Goal: Information Seeking & Learning: Find specific fact

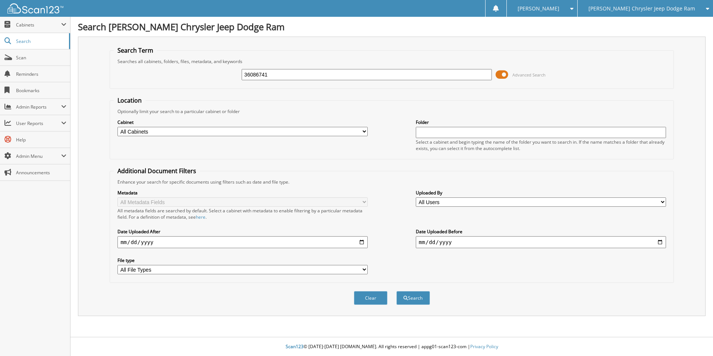
type input "36086741"
click at [397, 291] on button "Search" at bounding box center [414, 298] width 34 height 14
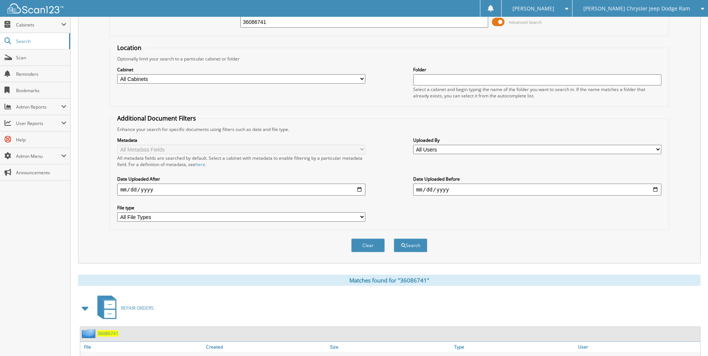
scroll to position [103, 0]
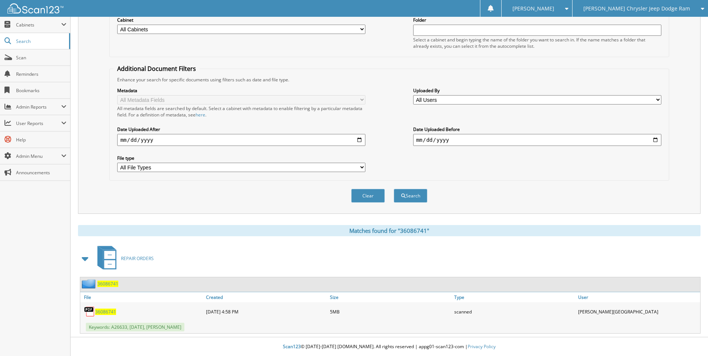
click at [104, 310] on span "36086741" at bounding box center [105, 312] width 21 height 6
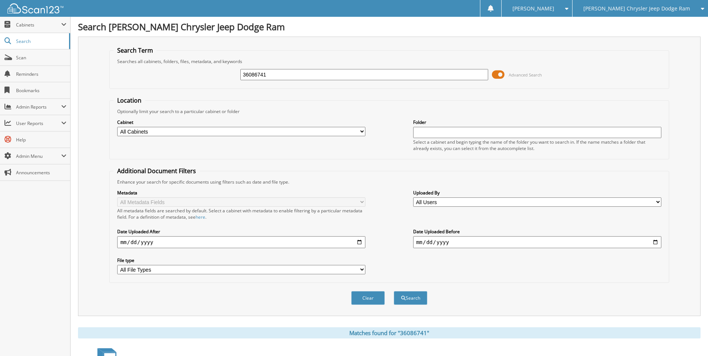
drag, startPoint x: 287, startPoint y: 71, endPoint x: 196, endPoint y: 75, distance: 91.9
click at [196, 75] on div "36086741 Advanced Search" at bounding box center [388, 75] width 551 height 20
type input "36087703"
click at [394, 291] on button "Search" at bounding box center [411, 298] width 34 height 14
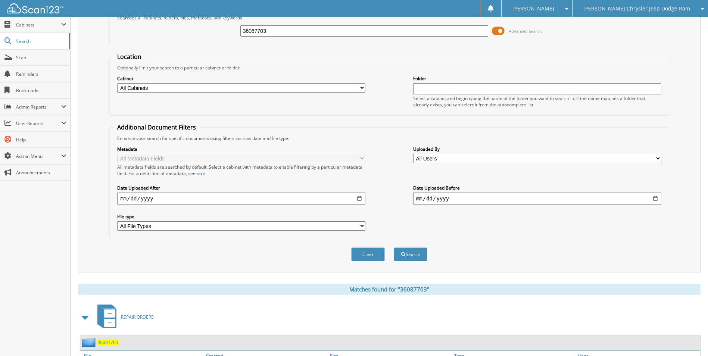
scroll to position [103, 0]
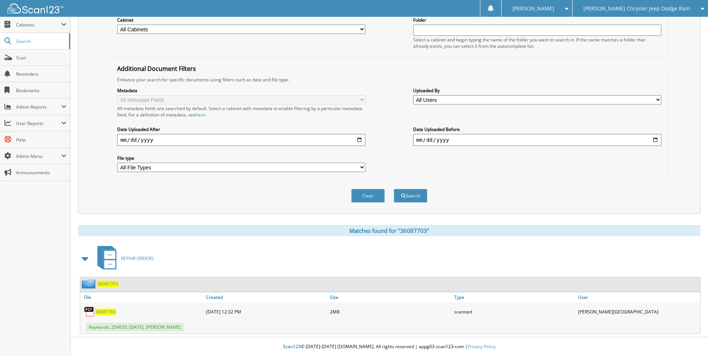
click at [102, 312] on span "36087703" at bounding box center [105, 312] width 21 height 6
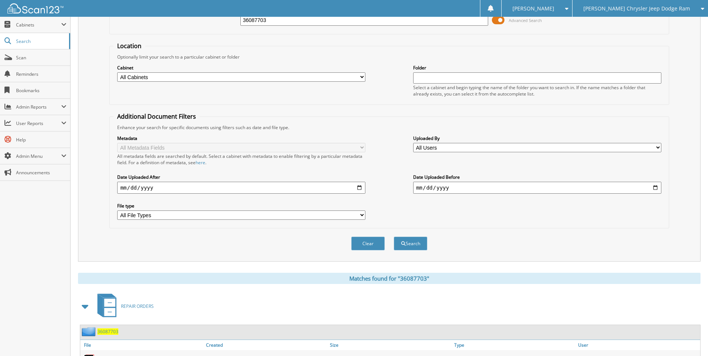
scroll to position [0, 0]
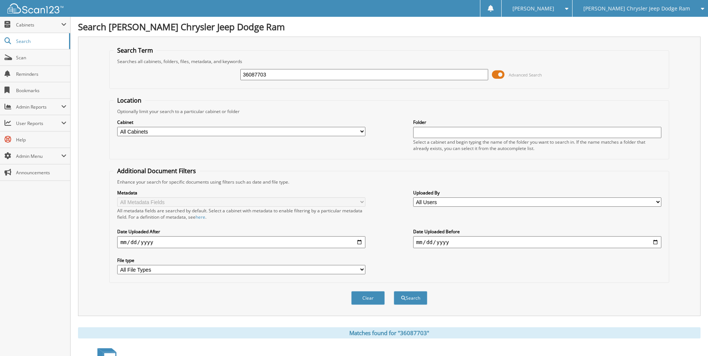
drag, startPoint x: 252, startPoint y: 76, endPoint x: 201, endPoint y: 72, distance: 51.3
click at [201, 72] on div "36087703 Advanced Search" at bounding box center [388, 75] width 551 height 20
type input "36088083"
click at [394, 291] on button "Search" at bounding box center [411, 298] width 34 height 14
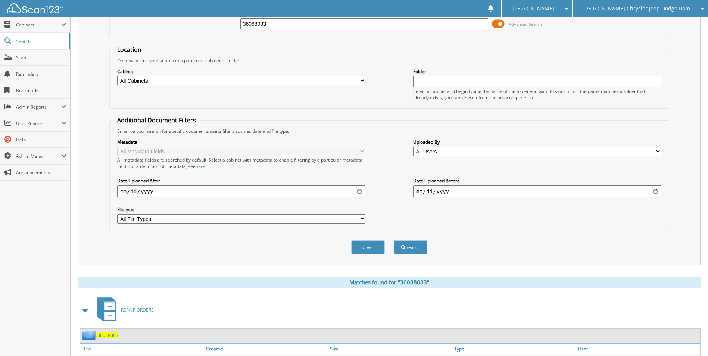
scroll to position [103, 0]
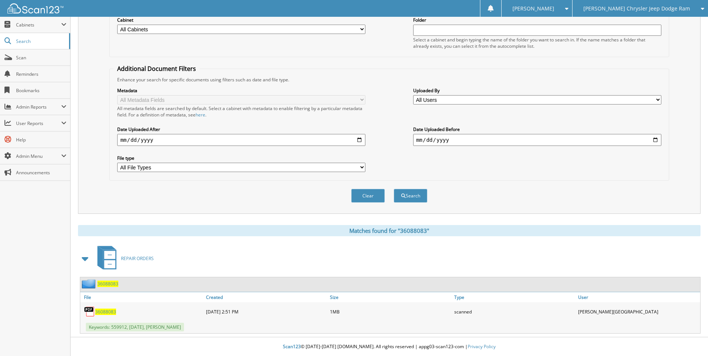
click at [110, 312] on span "36088083" at bounding box center [105, 312] width 21 height 6
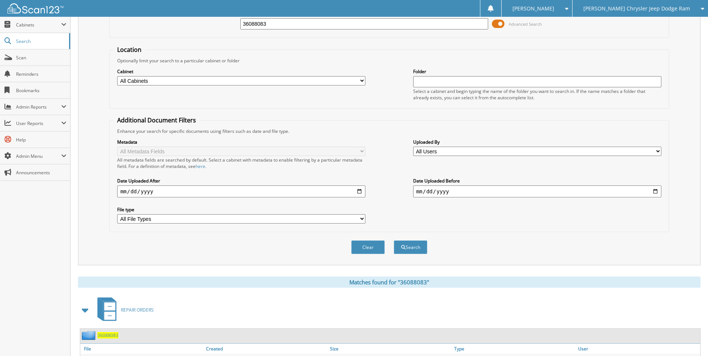
scroll to position [0, 0]
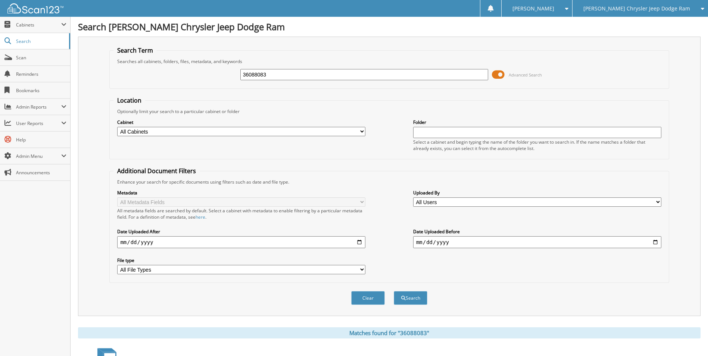
drag, startPoint x: 280, startPoint y: 77, endPoint x: 168, endPoint y: 72, distance: 112.4
click at [173, 73] on div "36088083 Advanced Search" at bounding box center [388, 75] width 551 height 20
type input "36088178"
click at [394, 291] on button "Search" at bounding box center [411, 298] width 34 height 14
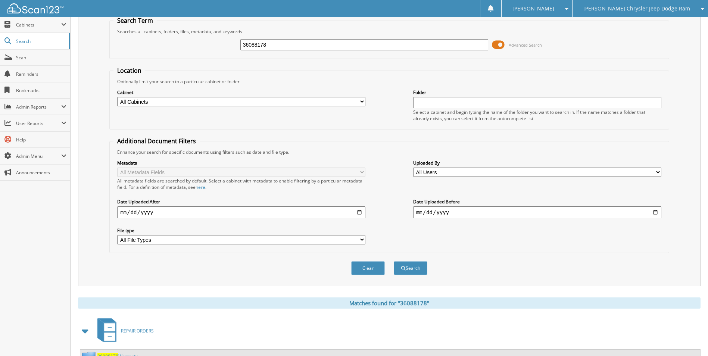
scroll to position [103, 0]
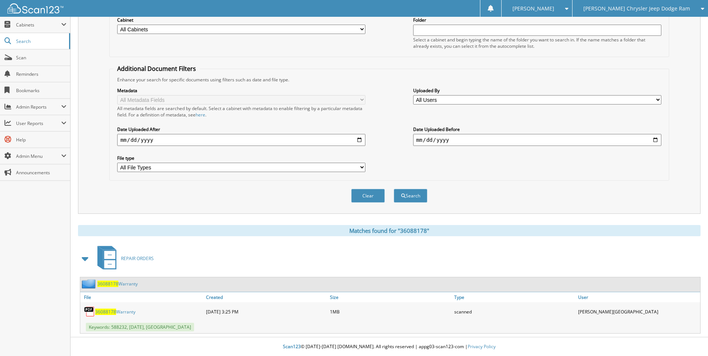
drag, startPoint x: 125, startPoint y: 311, endPoint x: 127, endPoint y: 318, distance: 7.3
click at [125, 311] on link "36088178 Warranty" at bounding box center [115, 312] width 40 height 6
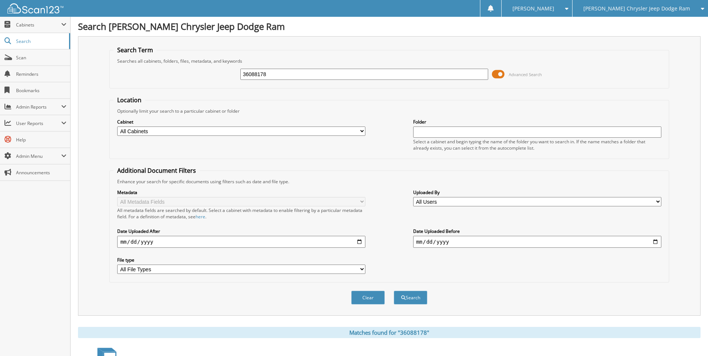
scroll to position [0, 0]
drag, startPoint x: 239, startPoint y: 74, endPoint x: 192, endPoint y: 74, distance: 47.0
click at [192, 74] on div "36088178 Advanced Search" at bounding box center [388, 75] width 551 height 20
type input "36088390"
click at [394, 291] on button "Search" at bounding box center [411, 298] width 34 height 14
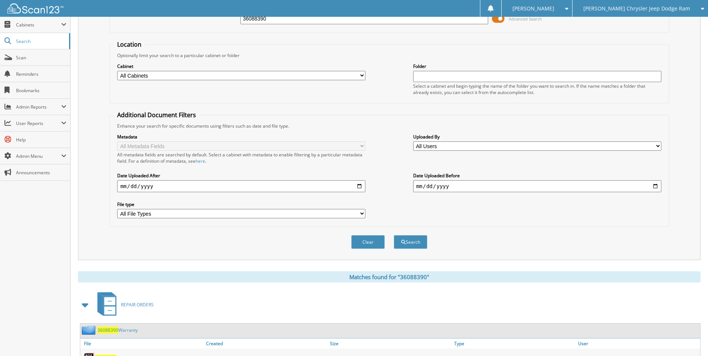
scroll to position [103, 0]
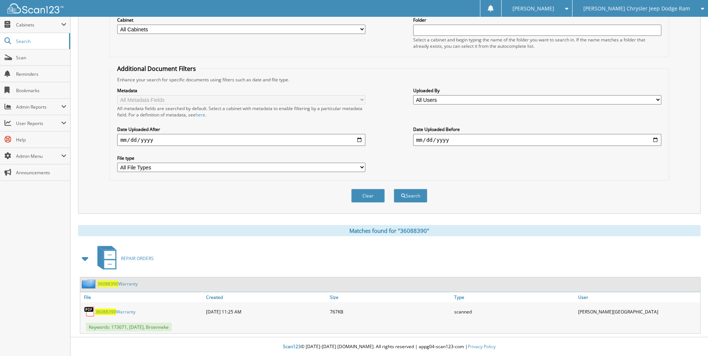
drag, startPoint x: 107, startPoint y: 311, endPoint x: 113, endPoint y: 312, distance: 6.4
click at [107, 311] on span "36088390" at bounding box center [105, 312] width 21 height 6
drag, startPoint x: 104, startPoint y: 313, endPoint x: 159, endPoint y: 300, distance: 56.4
click at [104, 313] on span "36088390" at bounding box center [105, 312] width 21 height 6
click at [131, 312] on link "36088390 Warranty" at bounding box center [115, 312] width 40 height 6
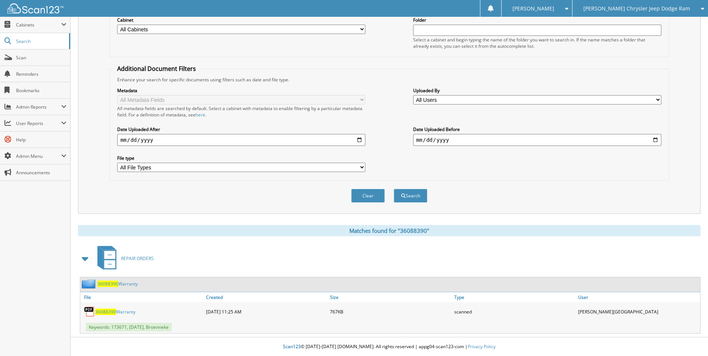
click at [108, 312] on span "36088390" at bounding box center [105, 312] width 21 height 6
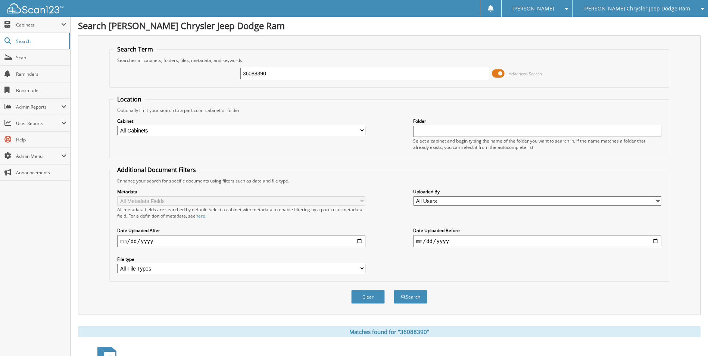
scroll to position [0, 0]
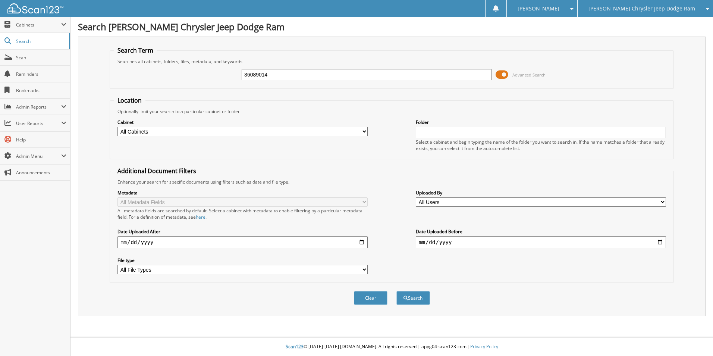
type input "36089014"
click at [397, 291] on button "Search" at bounding box center [414, 298] width 34 height 14
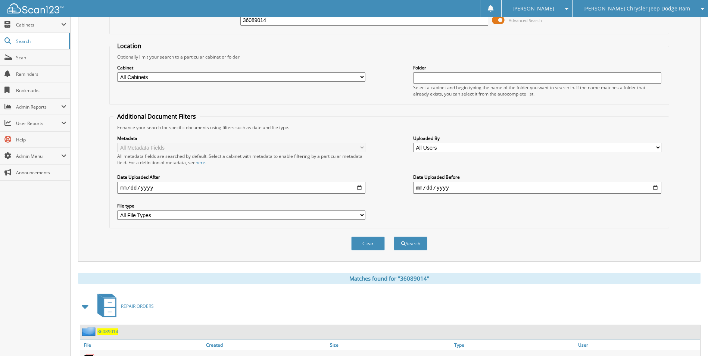
scroll to position [103, 0]
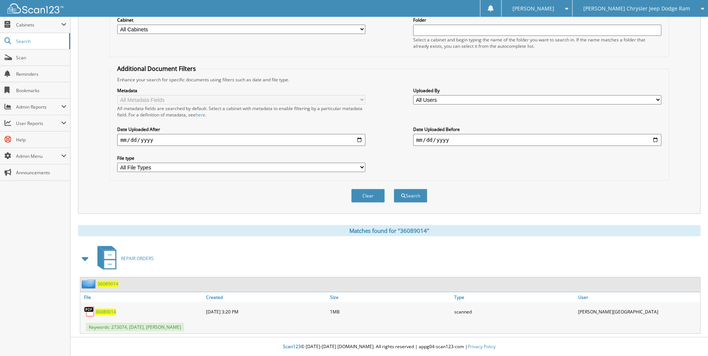
click at [103, 312] on span "36089014" at bounding box center [105, 312] width 21 height 6
click at [106, 312] on span "36089014" at bounding box center [105, 312] width 21 height 6
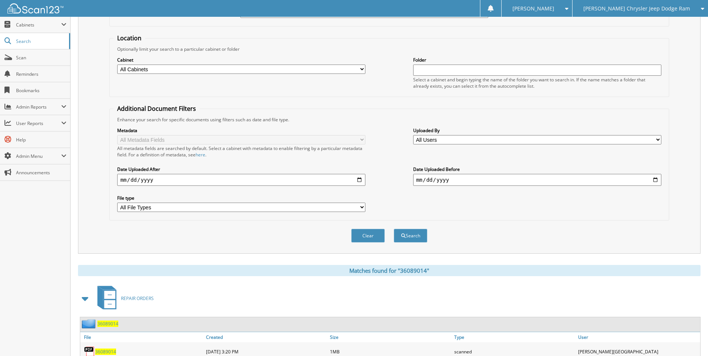
scroll to position [0, 0]
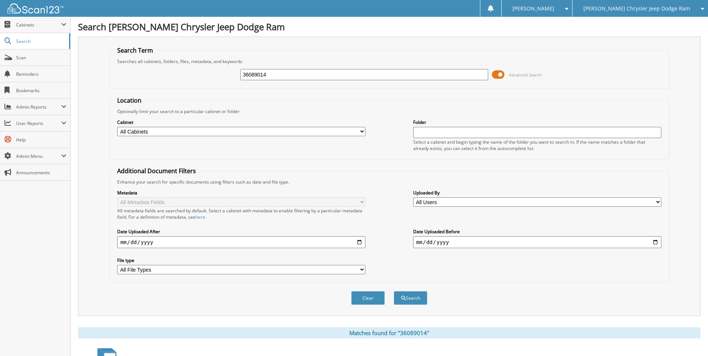
drag, startPoint x: 275, startPoint y: 76, endPoint x: 170, endPoint y: 76, distance: 104.9
click at [170, 76] on div "36089014 Advanced Search" at bounding box center [388, 75] width 551 height 20
type input "36089058"
click at [394, 291] on button "Search" at bounding box center [411, 298] width 34 height 14
drag, startPoint x: 272, startPoint y: 76, endPoint x: 205, endPoint y: 74, distance: 67.2
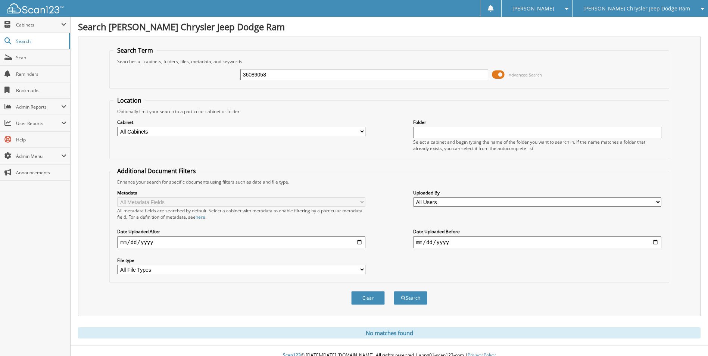
click at [205, 74] on div "36089058 Advanced Search" at bounding box center [388, 75] width 551 height 20
type input "36088946"
click at [394, 291] on button "Search" at bounding box center [411, 298] width 34 height 14
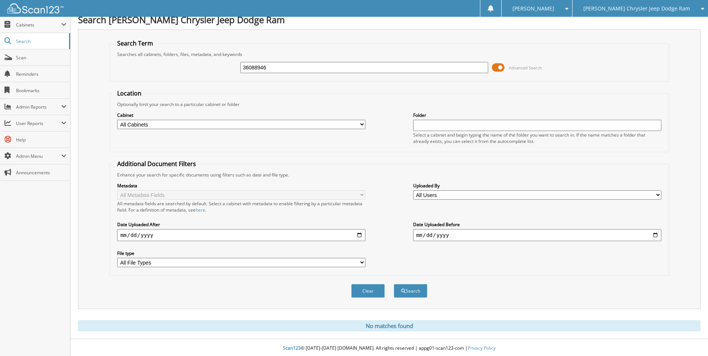
scroll to position [9, 0]
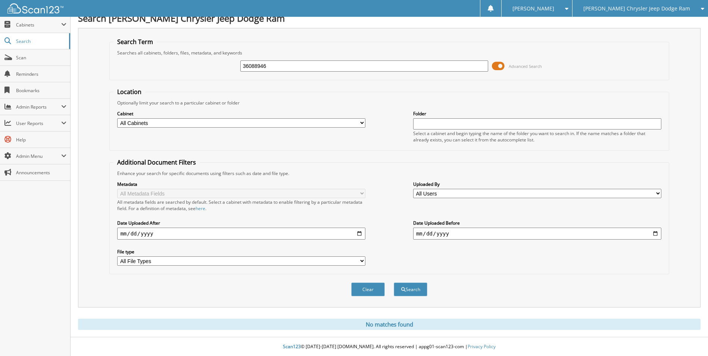
drag, startPoint x: 252, startPoint y: 65, endPoint x: 183, endPoint y: 65, distance: 69.4
click at [186, 65] on div "36088946 Advanced Search" at bounding box center [388, 66] width 551 height 20
type input "36089945"
click at [394, 282] on button "Search" at bounding box center [411, 289] width 34 height 14
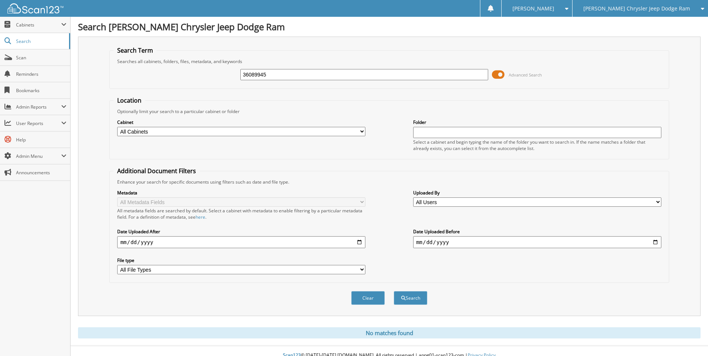
drag, startPoint x: 271, startPoint y: 74, endPoint x: 187, endPoint y: 70, distance: 84.1
click at [187, 70] on div "36089945 Advanced Search" at bounding box center [388, 75] width 551 height 20
type input "36091067"
click at [394, 291] on button "Search" at bounding box center [411, 298] width 34 height 14
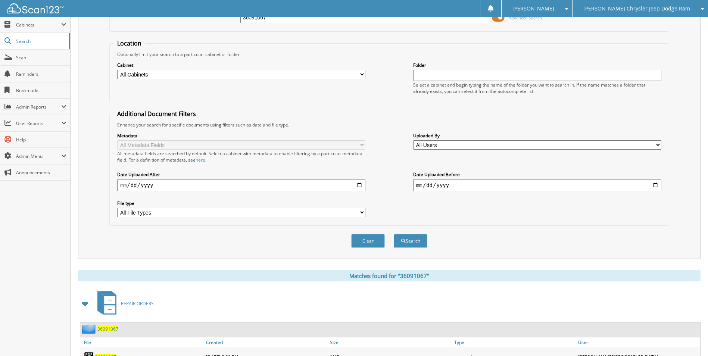
scroll to position [103, 0]
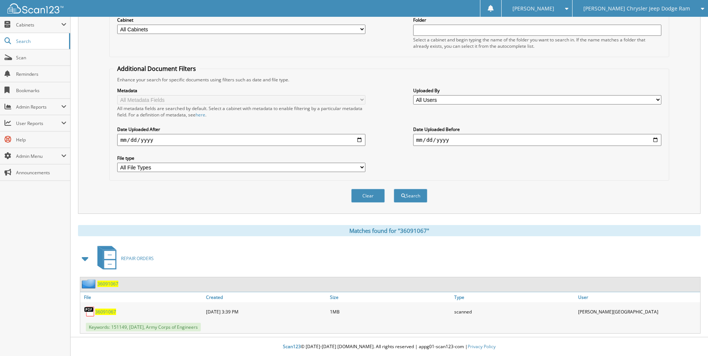
click at [106, 311] on span "36091067" at bounding box center [105, 312] width 21 height 6
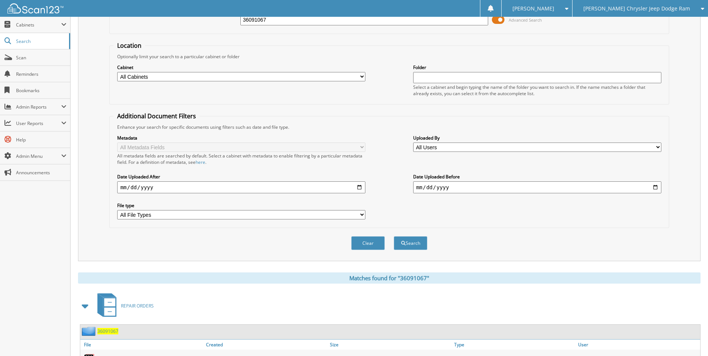
scroll to position [0, 0]
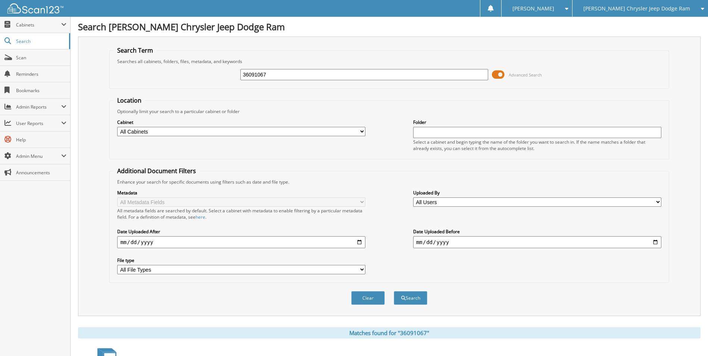
drag, startPoint x: 262, startPoint y: 76, endPoint x: 162, endPoint y: 91, distance: 101.2
click at [163, 91] on form "Search Term Searches all cabinets, folders, files, metadata, and keywords 36091…" at bounding box center [388, 179] width 559 height 267
type input "36088390"
click at [394, 291] on button "Search" at bounding box center [411, 298] width 34 height 14
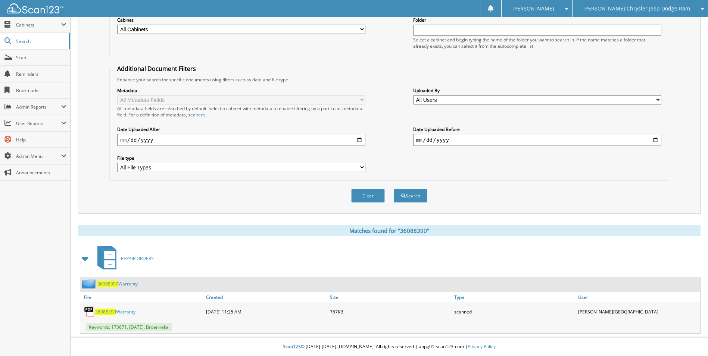
scroll to position [103, 0]
click at [106, 313] on span "36088390" at bounding box center [105, 312] width 21 height 6
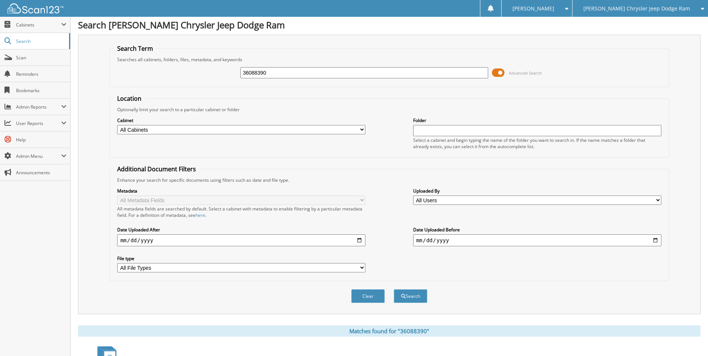
scroll to position [0, 0]
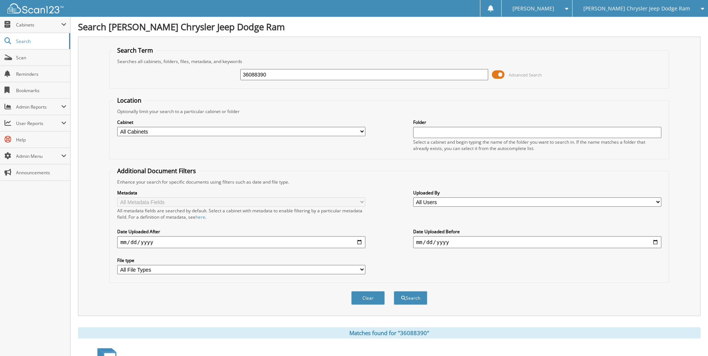
drag, startPoint x: 247, startPoint y: 72, endPoint x: 185, endPoint y: 69, distance: 62.0
click at [185, 69] on div "36088390 Advanced Search" at bounding box center [388, 75] width 551 height 20
type input "36088901"
click at [394, 291] on button "Search" at bounding box center [411, 298] width 34 height 14
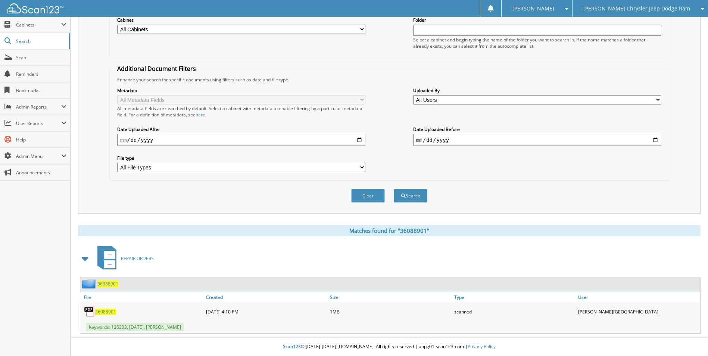
click at [105, 312] on span "36088901" at bounding box center [105, 312] width 21 height 6
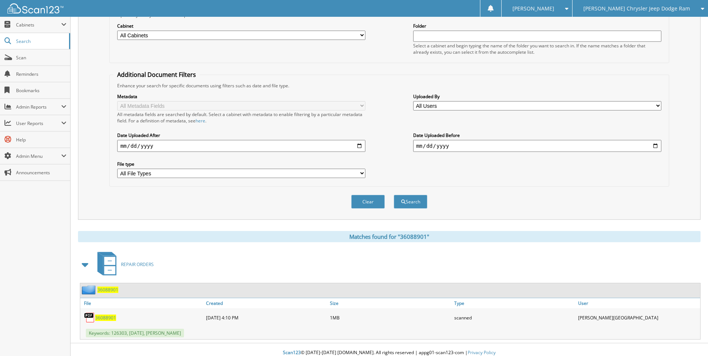
scroll to position [0, 0]
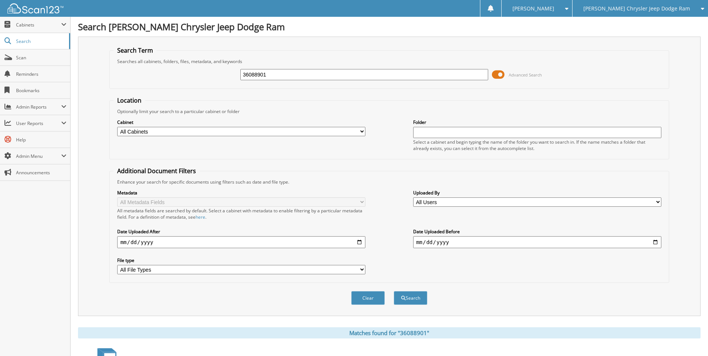
drag, startPoint x: 229, startPoint y: 80, endPoint x: 105, endPoint y: 80, distance: 123.9
click at [105, 80] on div "Search Term Searches all cabinets, folders, files, metadata, and keywords 36088…" at bounding box center [389, 177] width 622 height 280
type input "36091489"
click at [394, 291] on button "Search" at bounding box center [411, 298] width 34 height 14
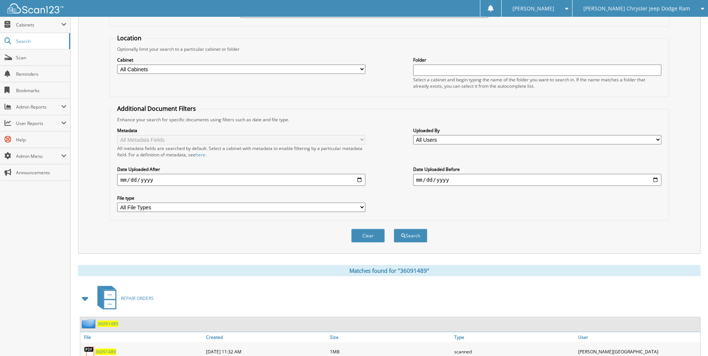
scroll to position [103, 0]
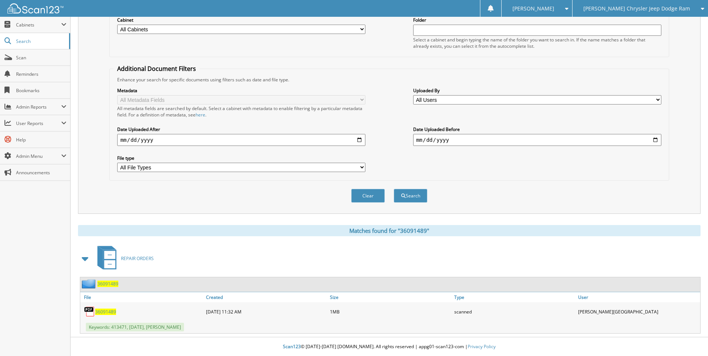
click at [108, 313] on span "36091489" at bounding box center [105, 312] width 21 height 6
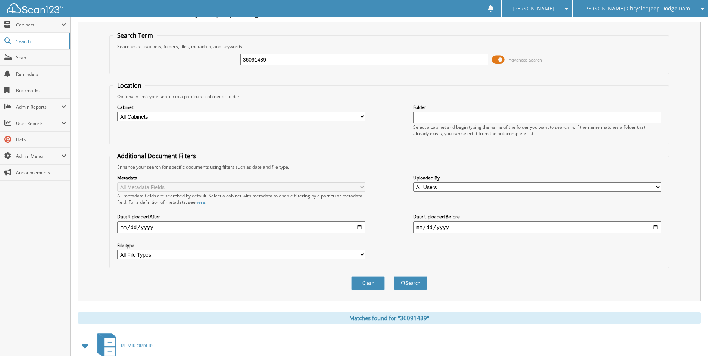
scroll to position [0, 0]
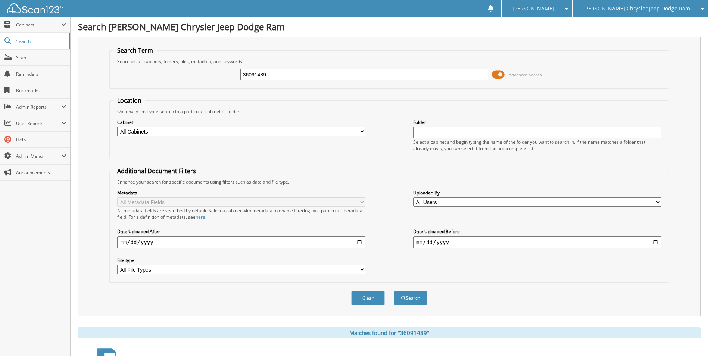
drag, startPoint x: 272, startPoint y: 75, endPoint x: 186, endPoint y: 75, distance: 86.2
click at [188, 75] on div "36091489 Advanced Search" at bounding box center [388, 75] width 551 height 20
type input "36091523"
click at [394, 291] on button "Search" at bounding box center [411, 298] width 34 height 14
drag, startPoint x: 233, startPoint y: 74, endPoint x: 200, endPoint y: 74, distance: 33.2
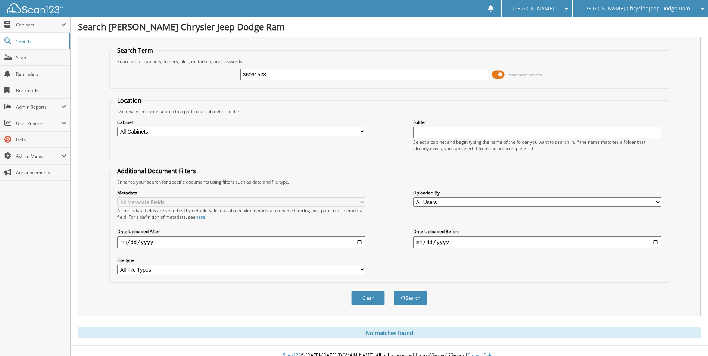
click at [200, 74] on div "36091523 Advanced Search" at bounding box center [388, 75] width 551 height 20
type input "36091963"
click at [394, 291] on button "Search" at bounding box center [411, 298] width 34 height 14
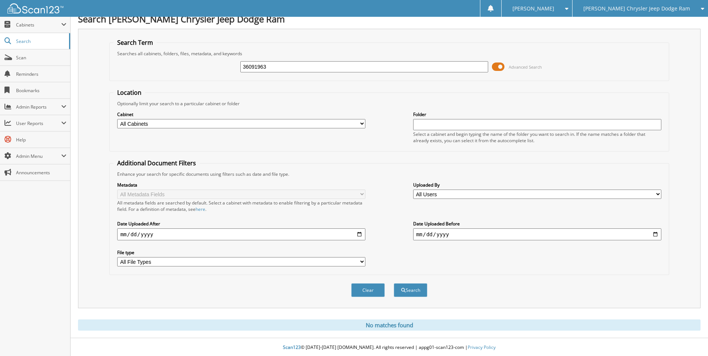
scroll to position [9, 0]
drag, startPoint x: 275, startPoint y: 64, endPoint x: 168, endPoint y: 60, distance: 107.2
click at [169, 60] on div "36091963 Advanced Search" at bounding box center [388, 66] width 551 height 20
type input "36091983"
click at [394, 282] on button "Search" at bounding box center [411, 289] width 34 height 14
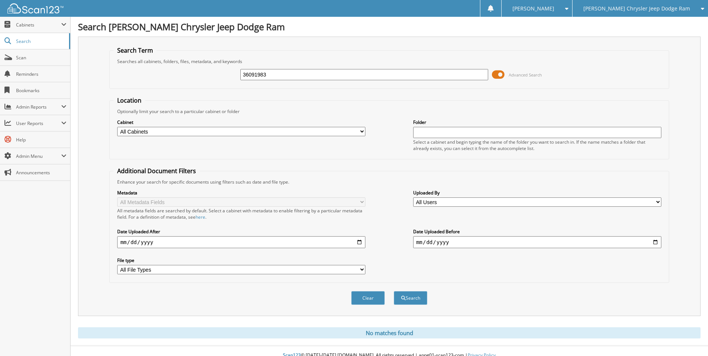
drag, startPoint x: 271, startPoint y: 74, endPoint x: -39, endPoint y: 60, distance: 310.4
click at [0, 60] on html "Denise R. Settings Logout Rogers Chrysler Jeep Dodge Ram Rogers Subaru Rogers T…" at bounding box center [354, 182] width 708 height 365
click at [275, 71] on input "text" at bounding box center [364, 74] width 248 height 11
type input "36092254"
click at [394, 291] on button "Search" at bounding box center [411, 298] width 34 height 14
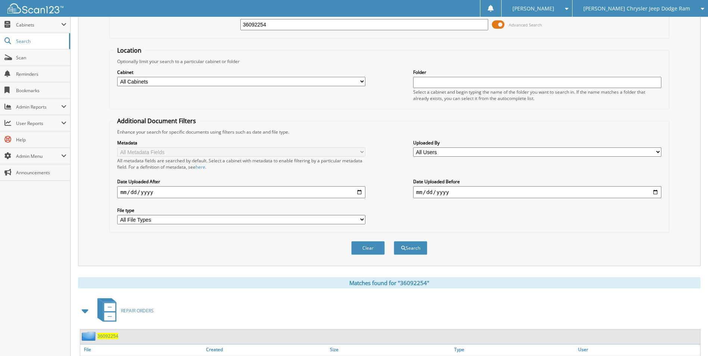
scroll to position [103, 0]
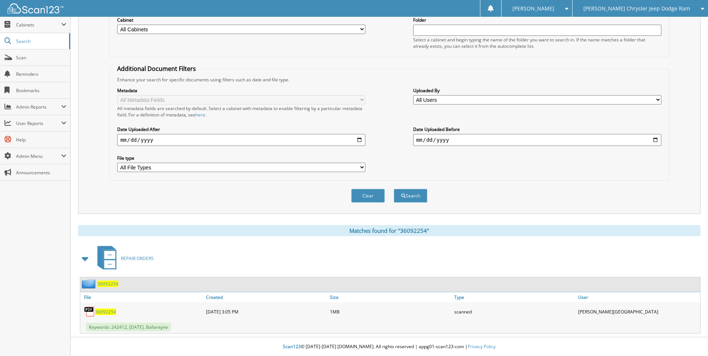
click at [106, 311] on span "36092254" at bounding box center [105, 312] width 21 height 6
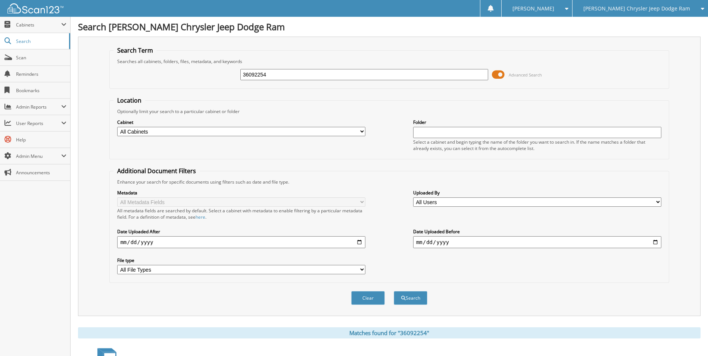
drag, startPoint x: 262, startPoint y: 71, endPoint x: 196, endPoint y: 66, distance: 65.5
click at [196, 66] on div "36092254 Advanced Search" at bounding box center [388, 75] width 551 height 20
type input "36092497"
click at [394, 291] on button "Search" at bounding box center [411, 298] width 34 height 14
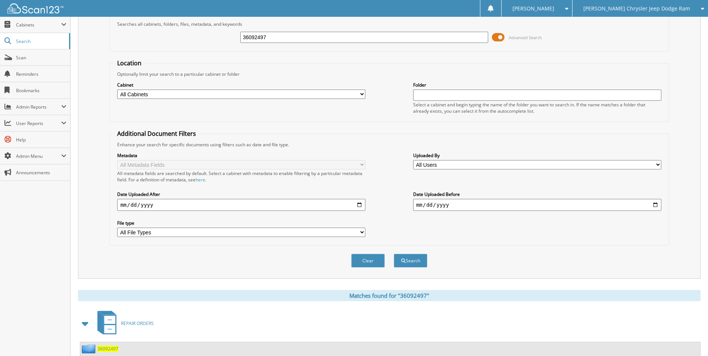
scroll to position [103, 0]
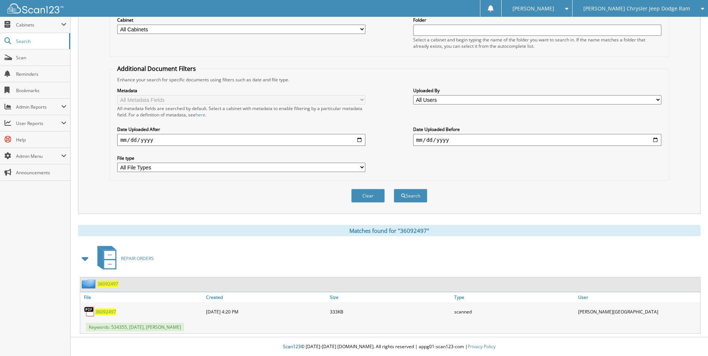
click at [103, 313] on span "36092497" at bounding box center [105, 312] width 21 height 6
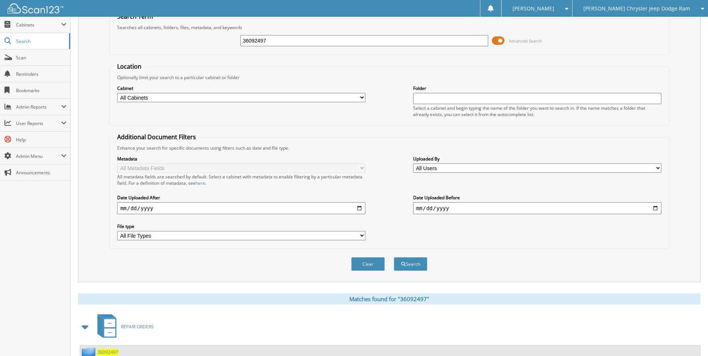
scroll to position [0, 0]
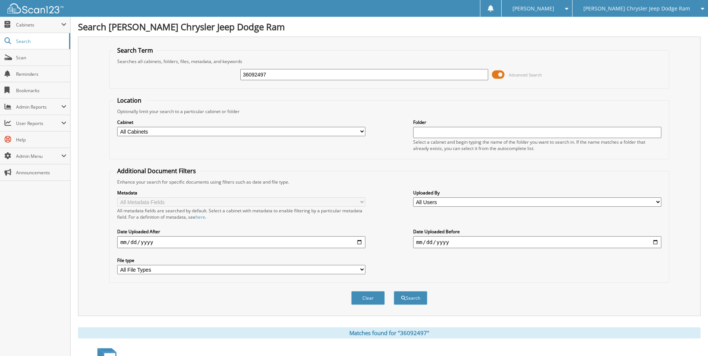
drag, startPoint x: 284, startPoint y: 74, endPoint x: 154, endPoint y: 67, distance: 130.4
click at [154, 67] on div "36092497 Advanced Search" at bounding box center [388, 75] width 551 height 20
type input "36092838"
click at [394, 291] on button "Search" at bounding box center [411, 298] width 34 height 14
